Goal: Information Seeking & Learning: Learn about a topic

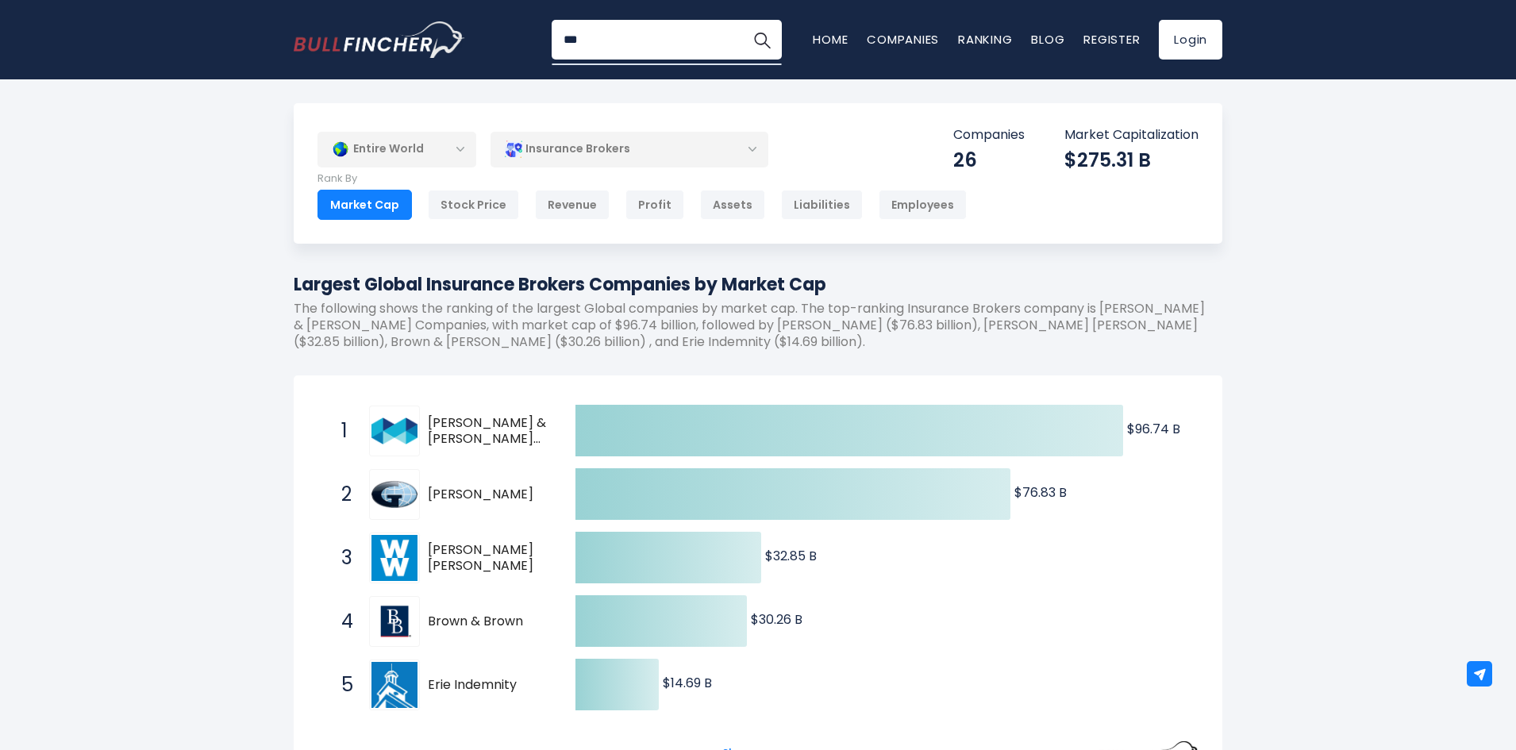
click at [662, 133] on div "Insurance Brokers" at bounding box center [629, 149] width 278 height 37
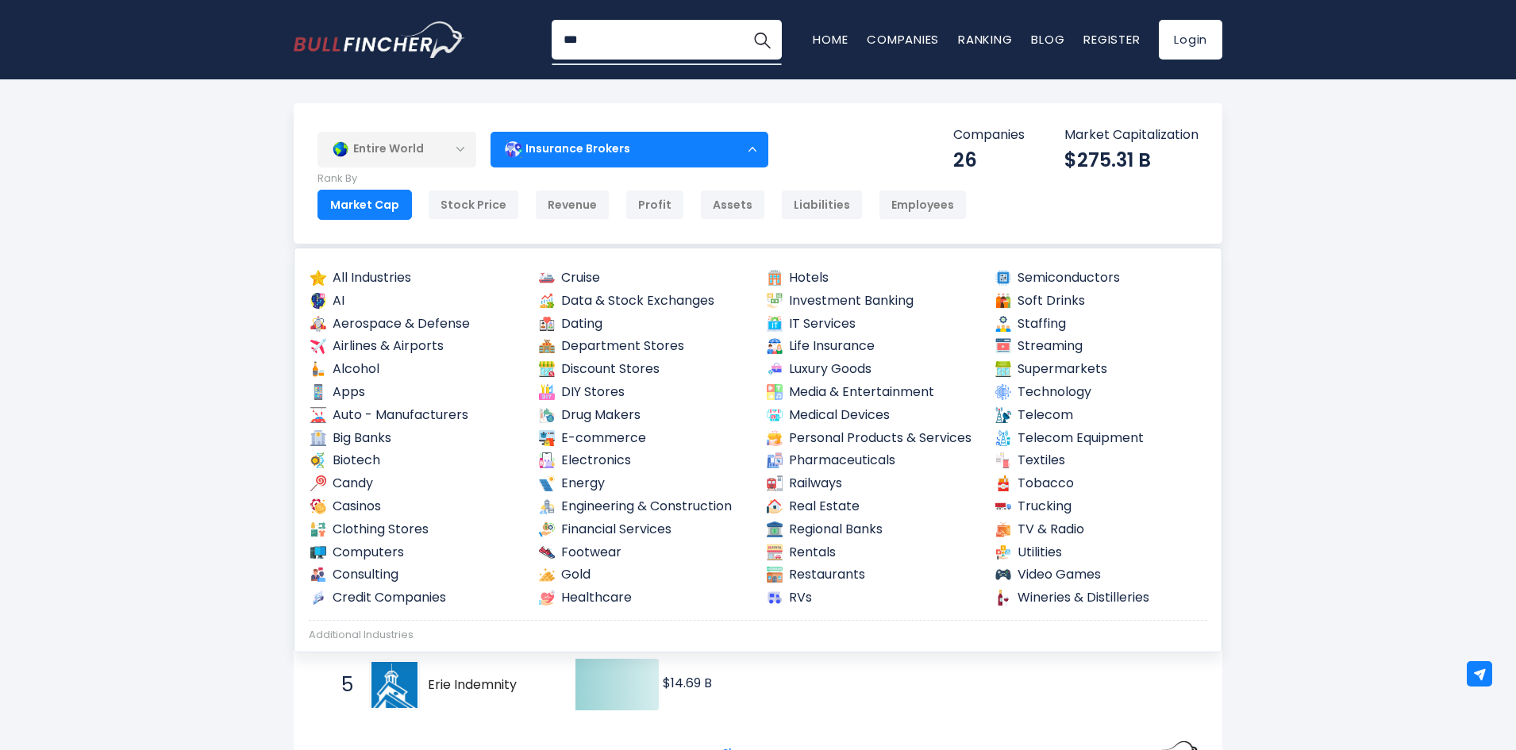
click at [410, 622] on div "Additional Industries" at bounding box center [758, 631] width 898 height 22
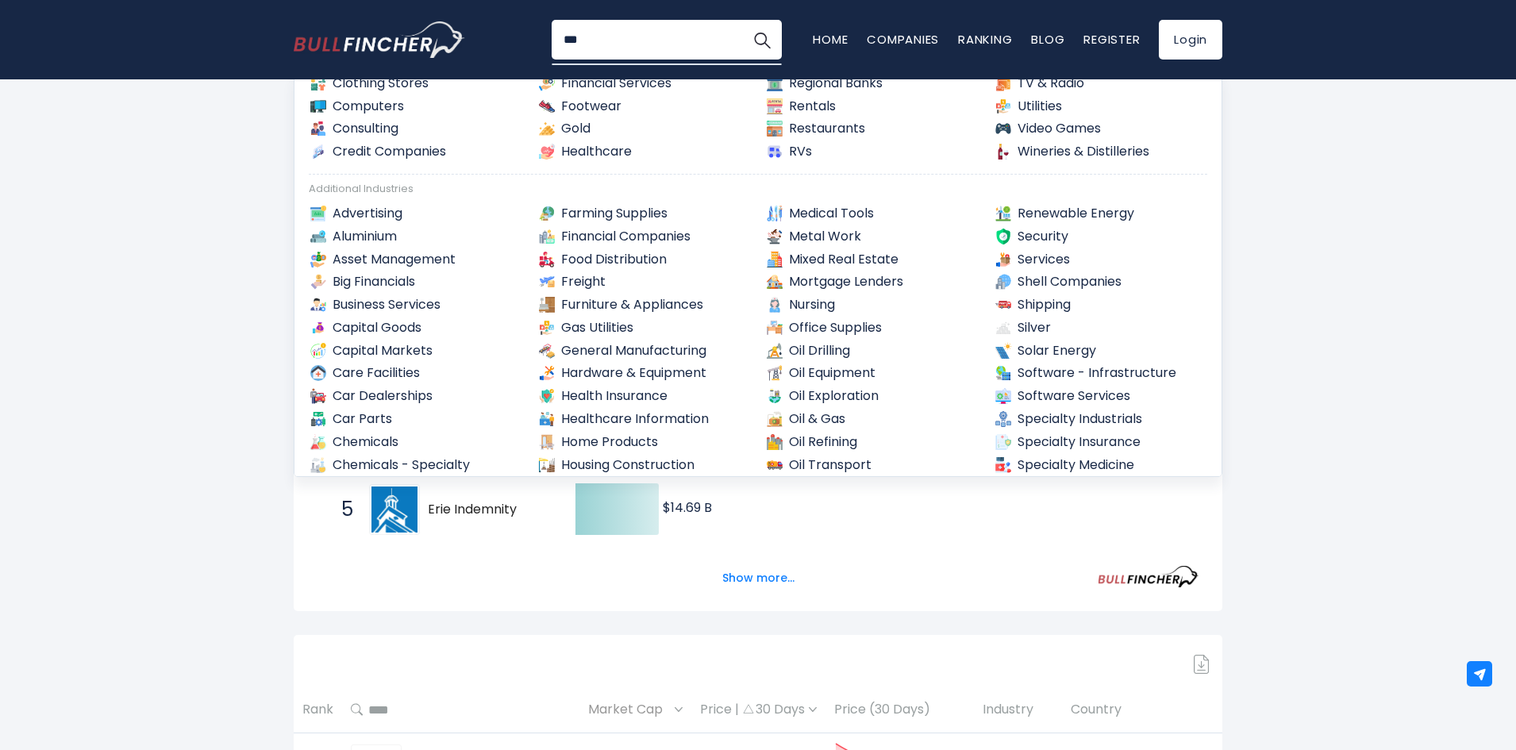
scroll to position [267, 0]
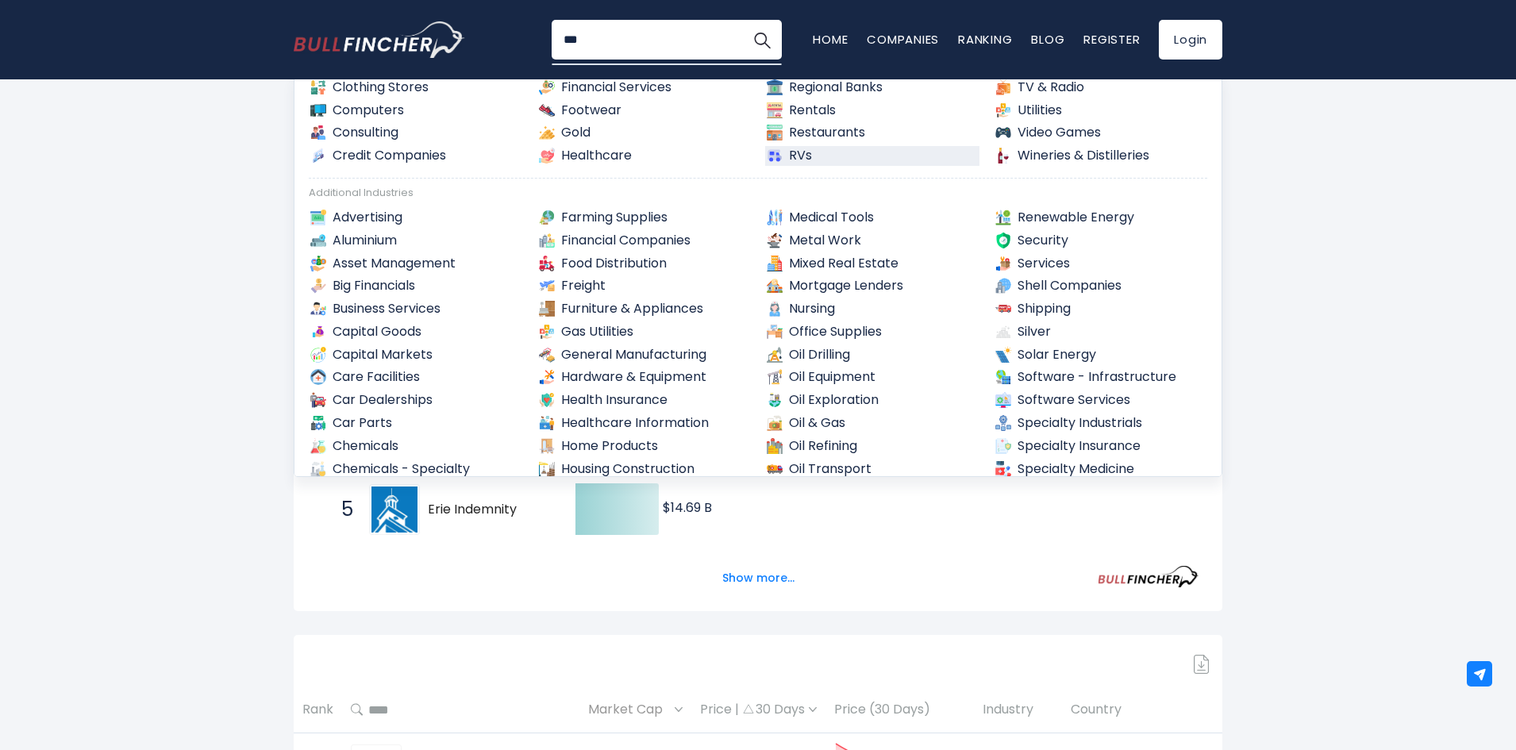
click at [831, 158] on link "RVs" at bounding box center [872, 156] width 214 height 20
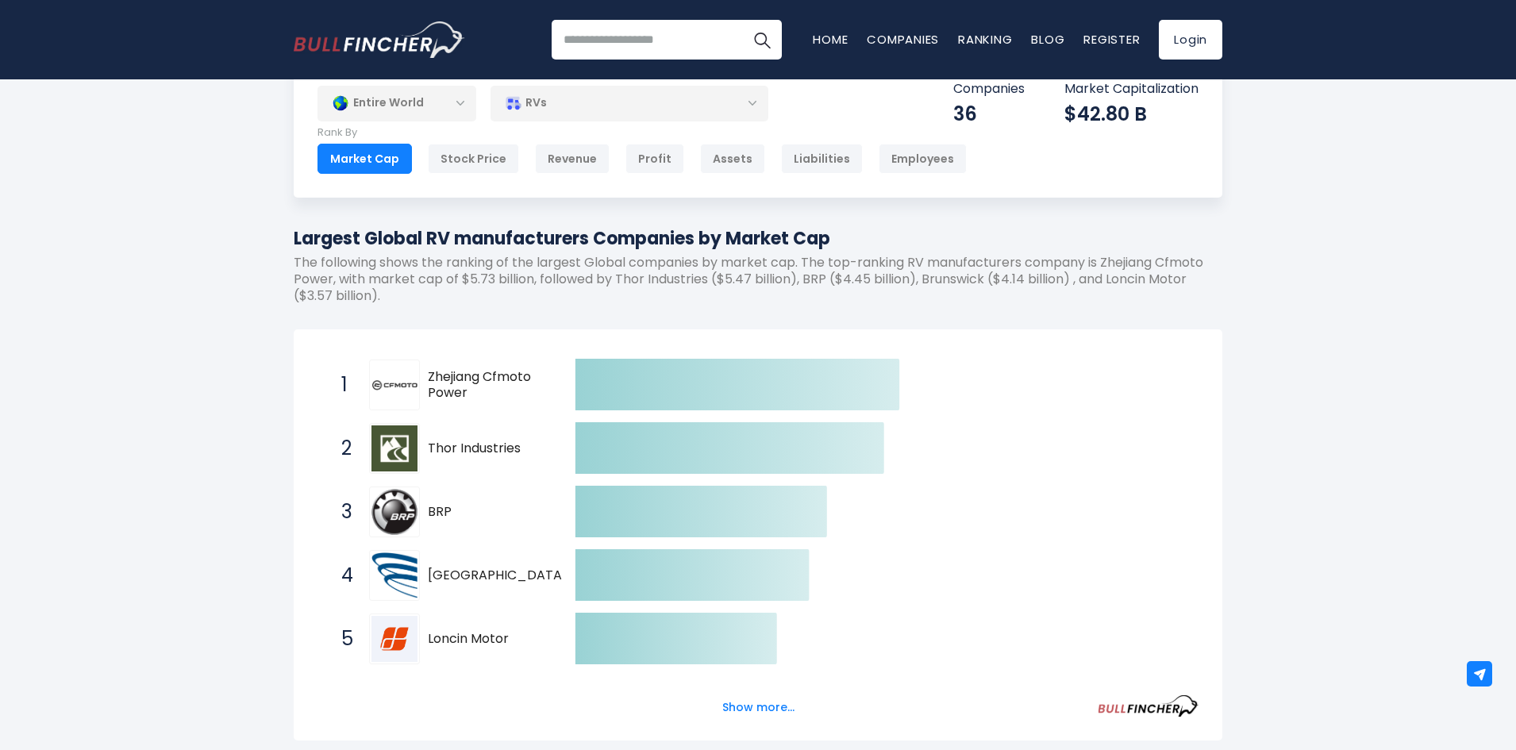
scroll to position [47, 0]
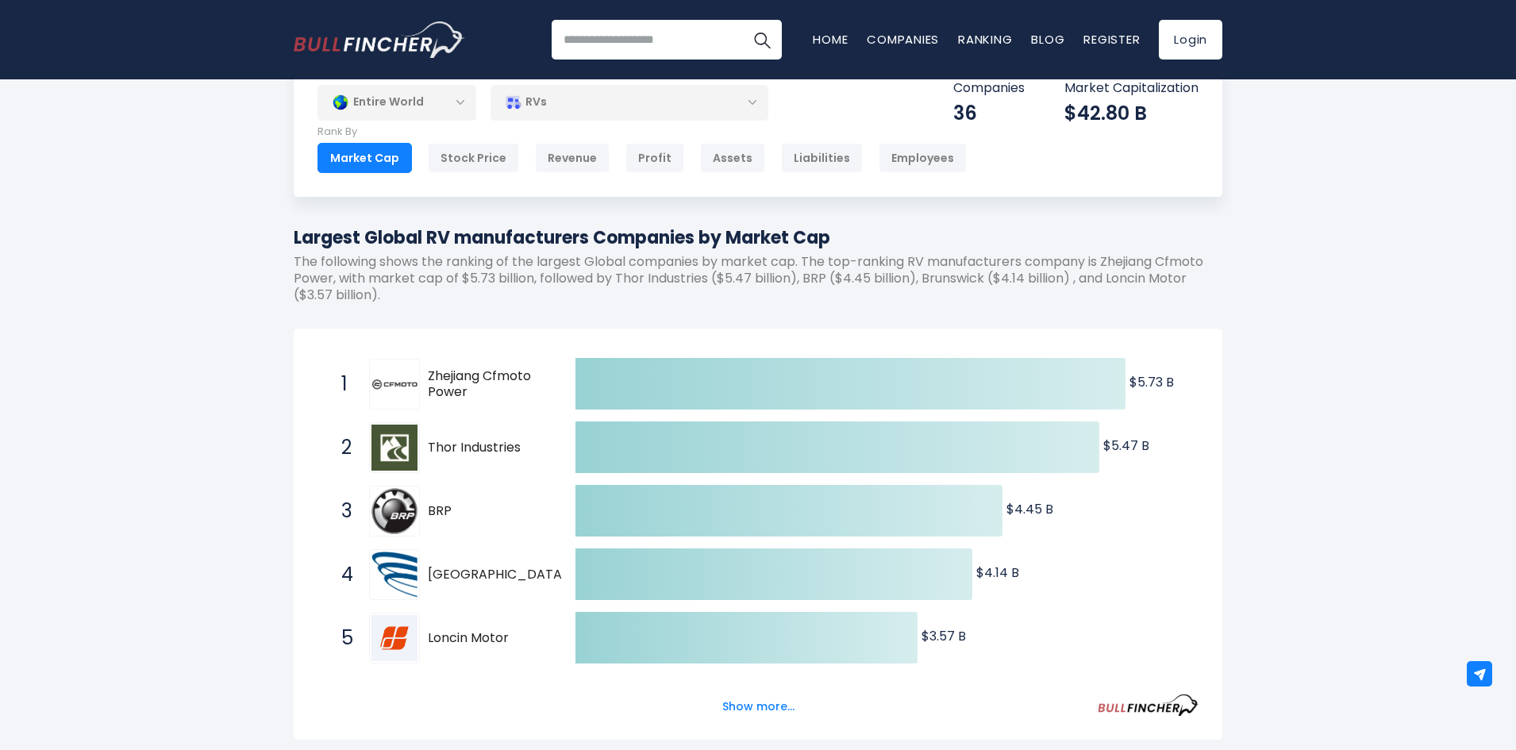
click at [474, 390] on span "Zhejiang Cfmoto Power" at bounding box center [488, 384] width 120 height 33
drag, startPoint x: 474, startPoint y: 390, endPoint x: 431, endPoint y: 364, distance: 50.2
click at [431, 364] on div "1 Zhejiang Cfmoto Power 603129.SS" at bounding box center [440, 384] width 214 height 51
drag, startPoint x: 426, startPoint y: 372, endPoint x: 495, endPoint y: 401, distance: 74.7
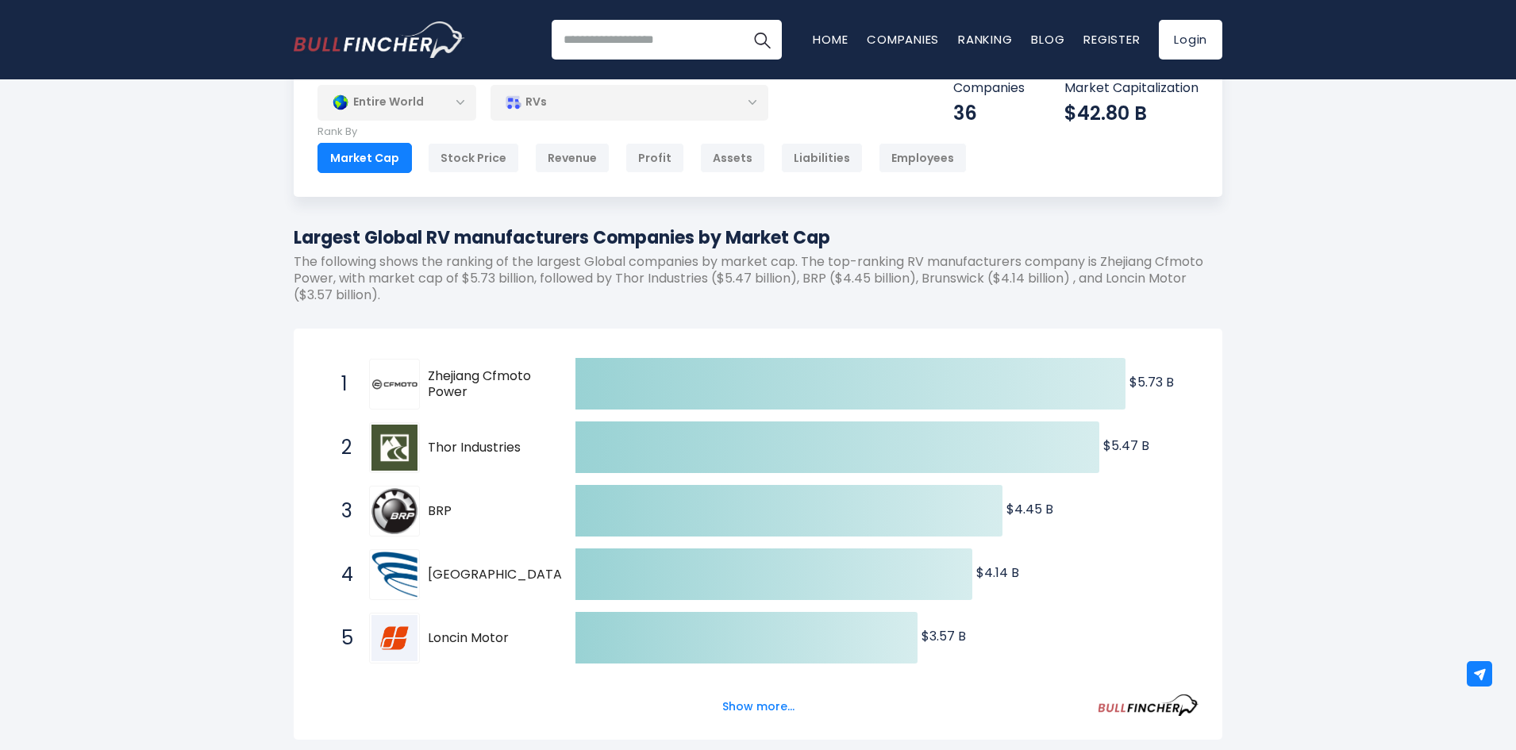
click at [495, 401] on div "1 Zhejiang Cfmoto Power 603129.SS" at bounding box center [440, 384] width 214 height 51
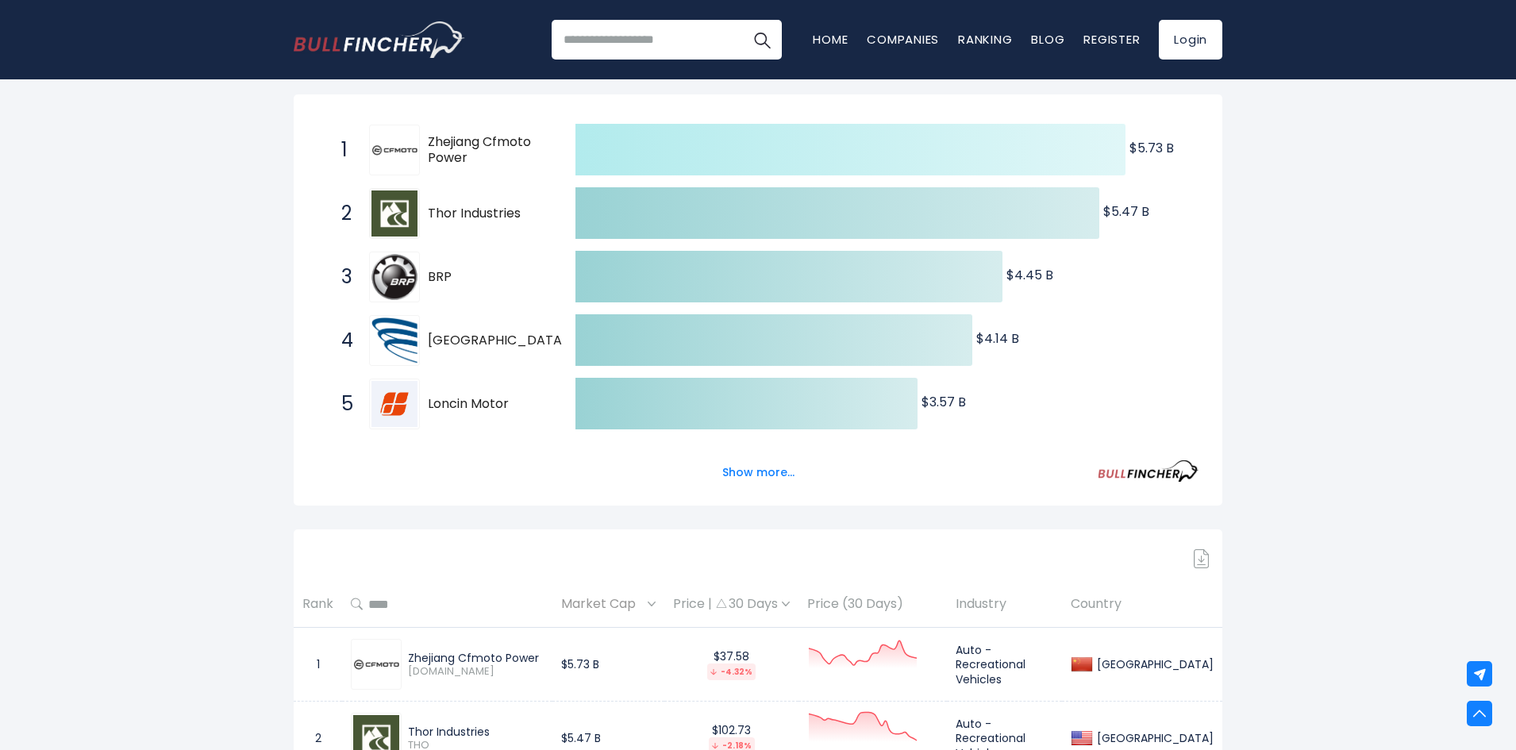
scroll to position [0, 0]
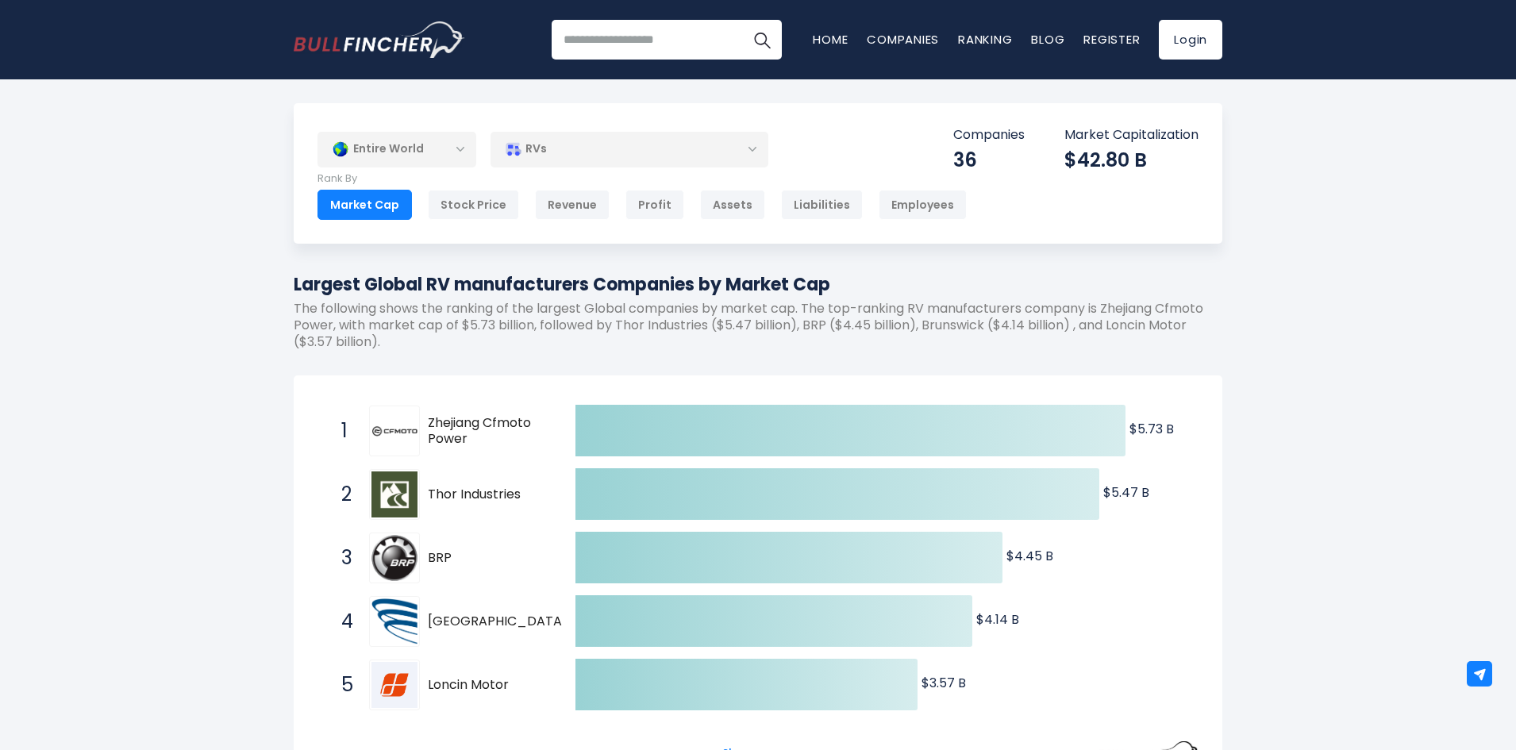
click at [678, 144] on div "RVs" at bounding box center [629, 149] width 278 height 37
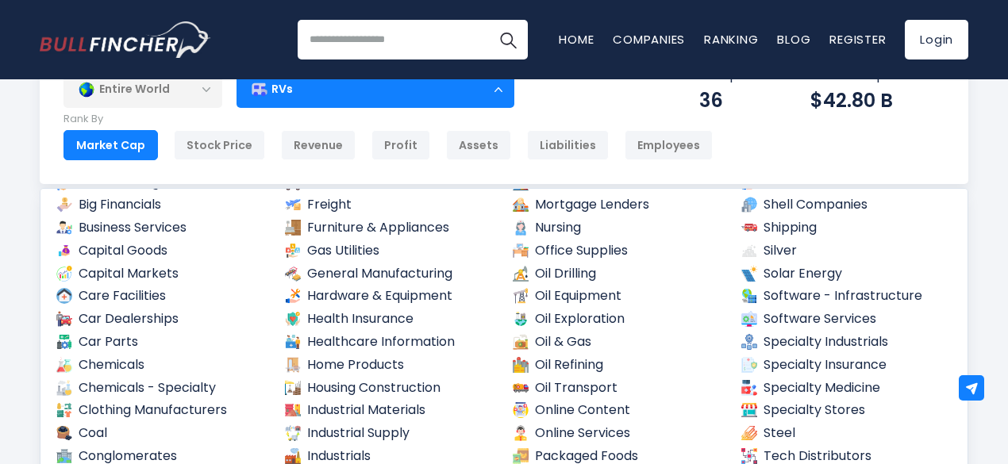
scroll to position [465, 0]
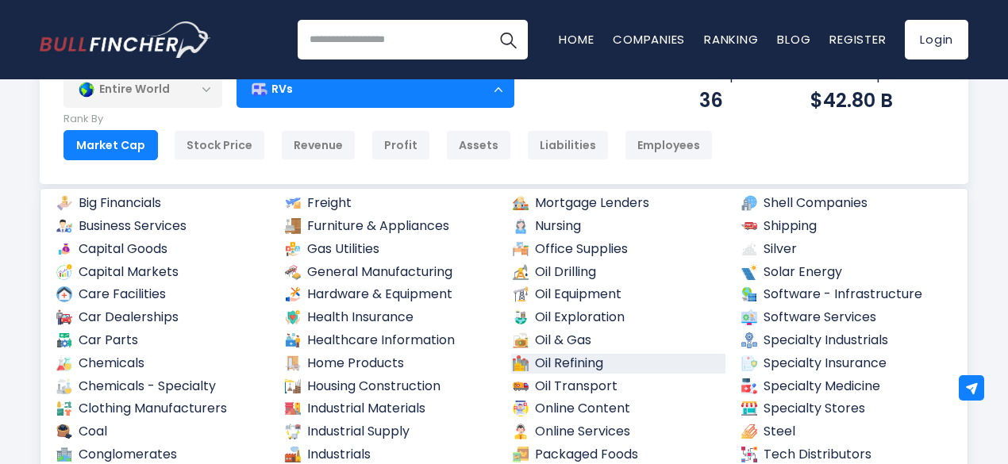
click at [582, 362] on link "Oil Refining" at bounding box center [618, 364] width 214 height 20
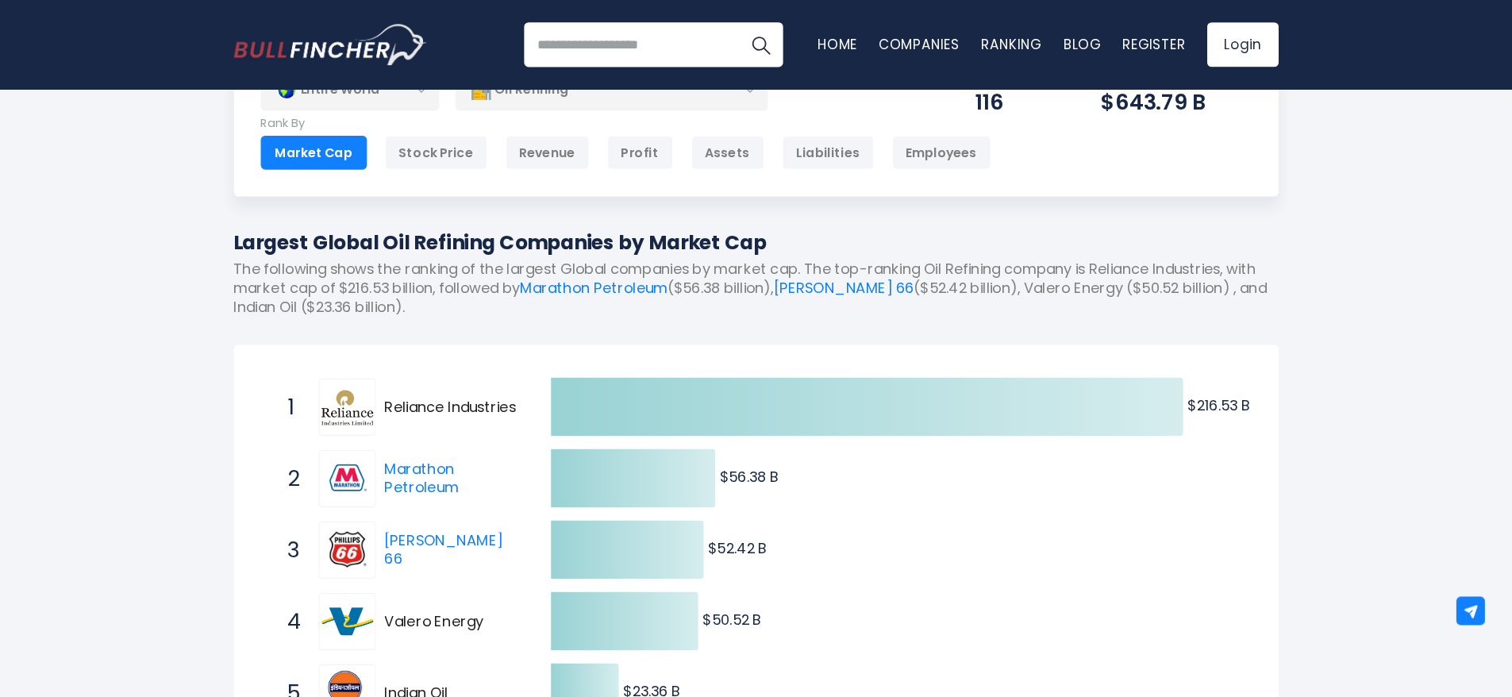
scroll to position [69, 0]
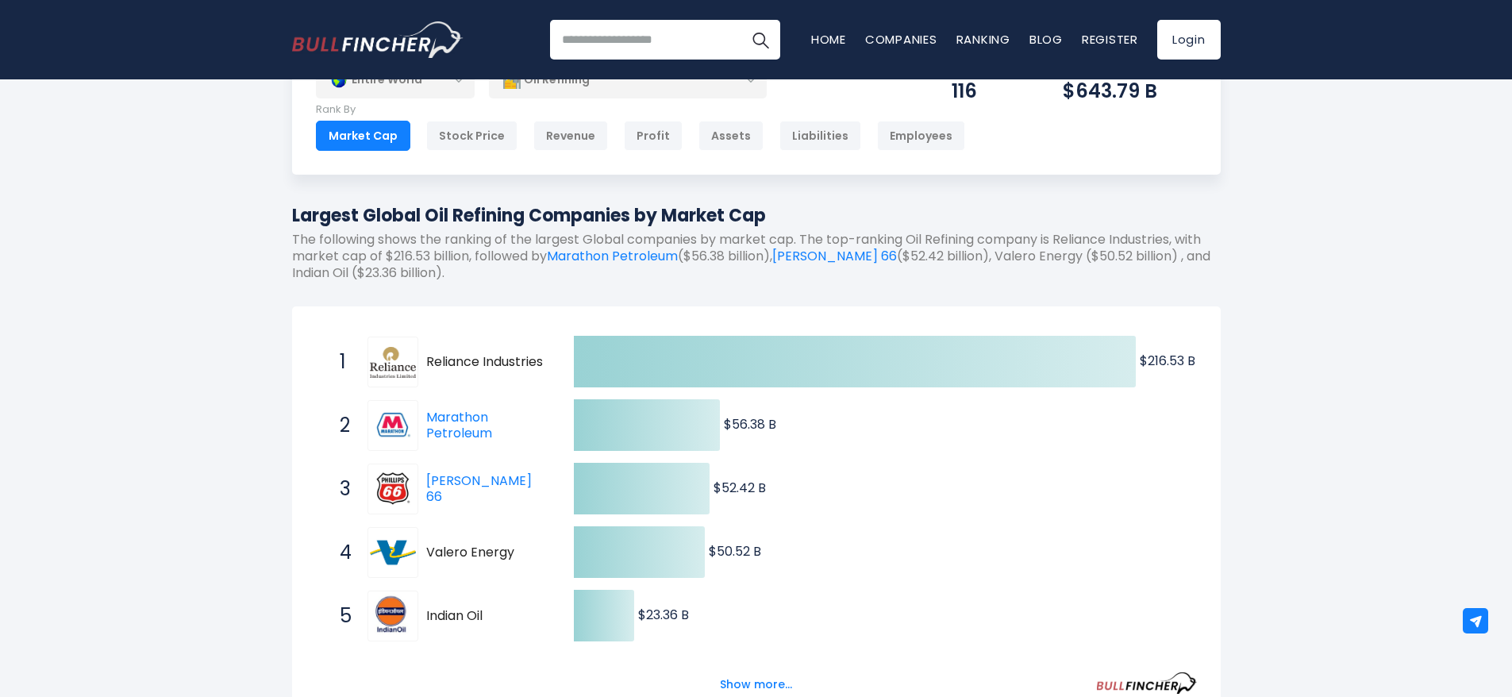
click at [686, 33] on input "search" at bounding box center [665, 40] width 230 height 40
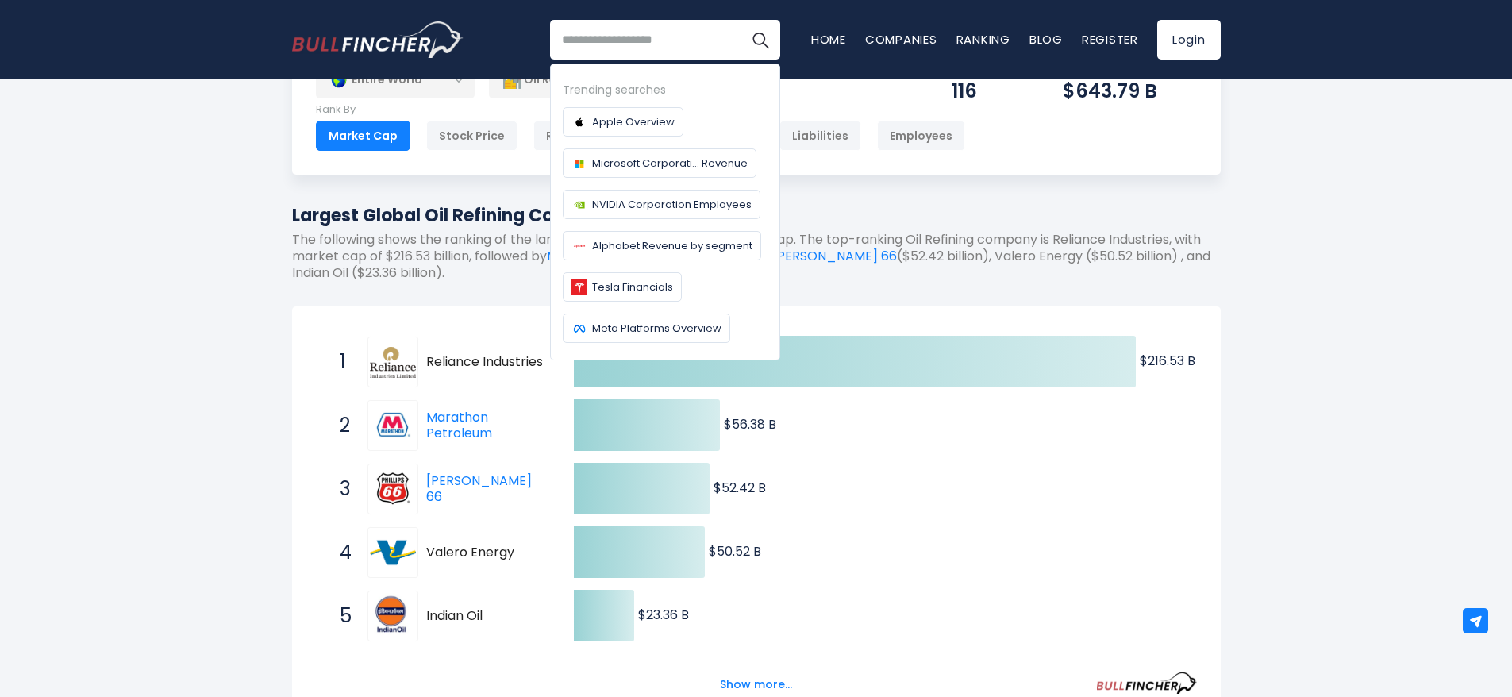
click at [1007, 313] on div "Entire World Entire World 30,364 [GEOGRAPHIC_DATA]" at bounding box center [756, 586] width 1512 height 1104
